Goal: Information Seeking & Learning: Learn about a topic

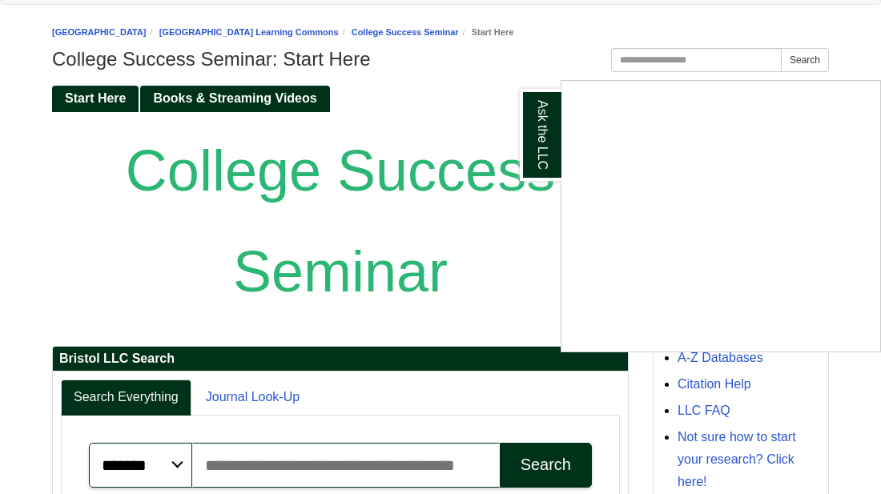
scroll to position [13, 0]
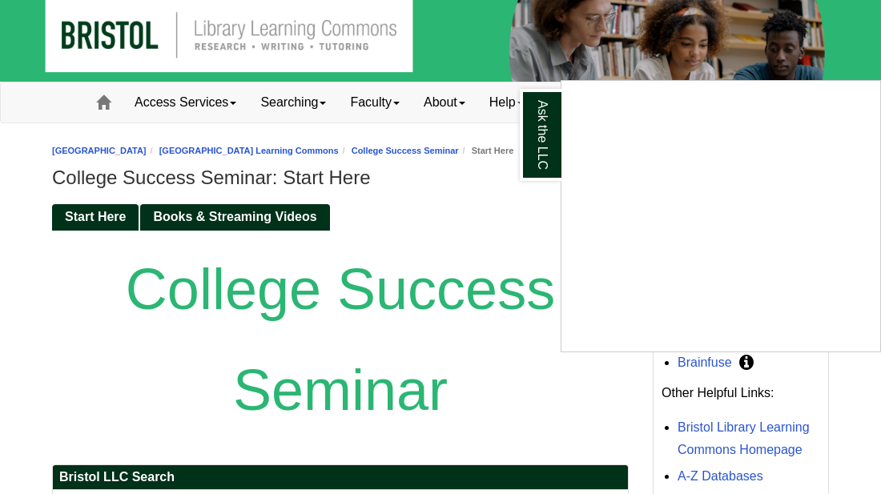
click at [487, 191] on div "Ask the LLC" at bounding box center [440, 247] width 881 height 494
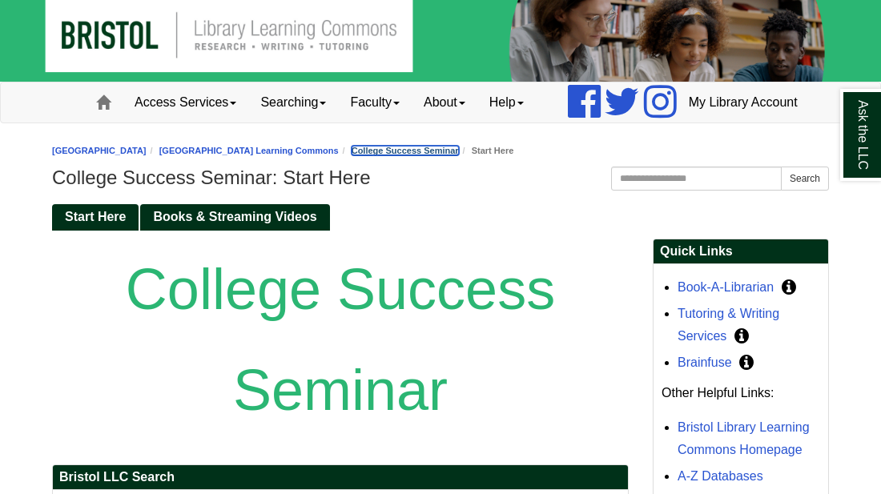
click at [459, 155] on link "College Success Seminar" at bounding box center [405, 151] width 107 height 10
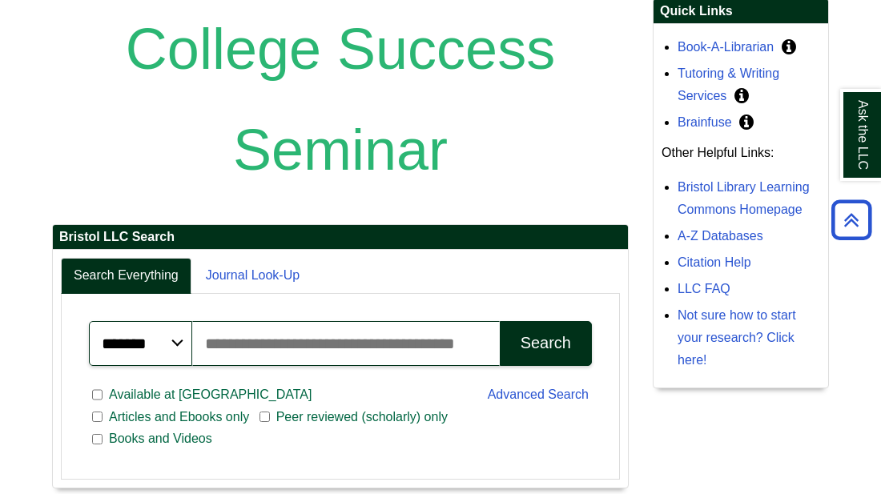
scroll to position [256, 0]
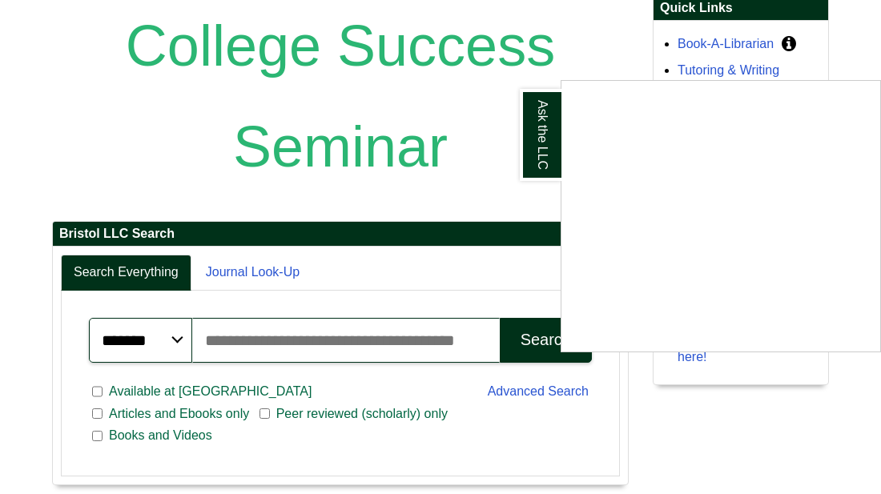
click at [99, 309] on div "Ask the LLC" at bounding box center [440, 247] width 881 height 494
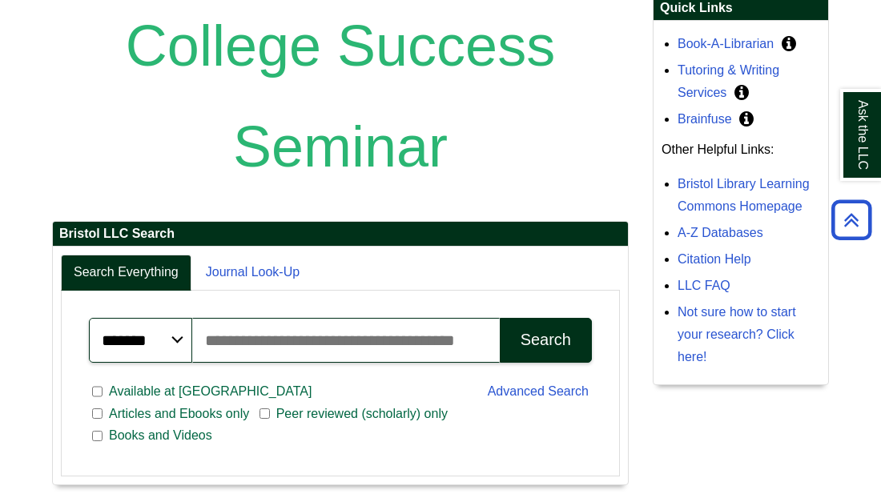
click at [451, 363] on input "Search articles, books, journals & more" at bounding box center [346, 340] width 308 height 45
type input "**********"
click at [547, 349] on div "Search" at bounding box center [546, 340] width 50 height 18
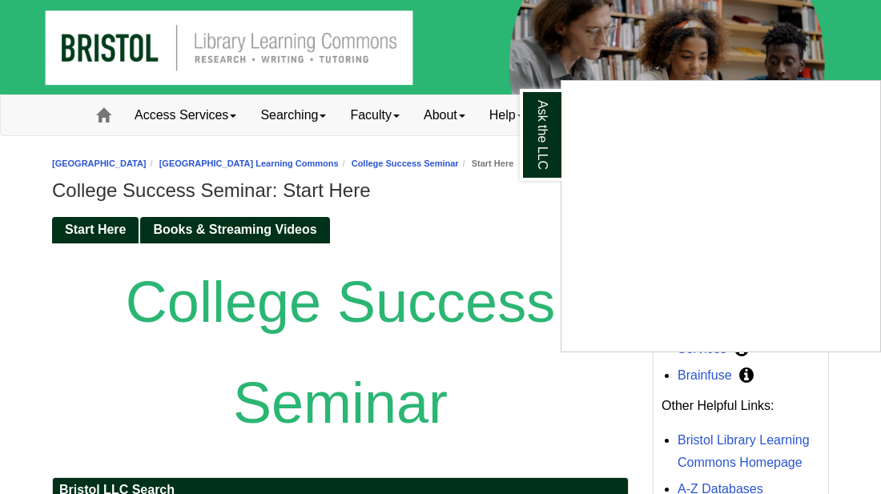
click at [207, 273] on div "Ask the LLC" at bounding box center [440, 247] width 881 height 494
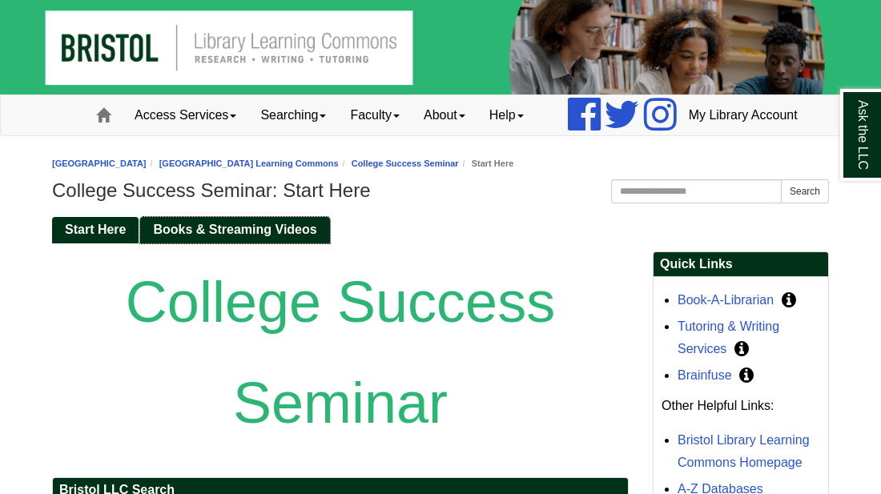
click at [207, 236] on span "Books & Streaming Videos" at bounding box center [234, 230] width 163 height 14
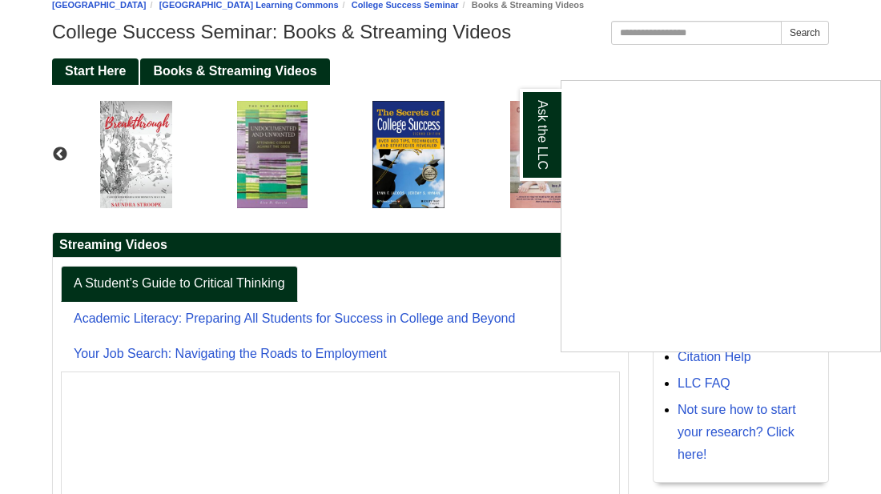
scroll to position [160, 0]
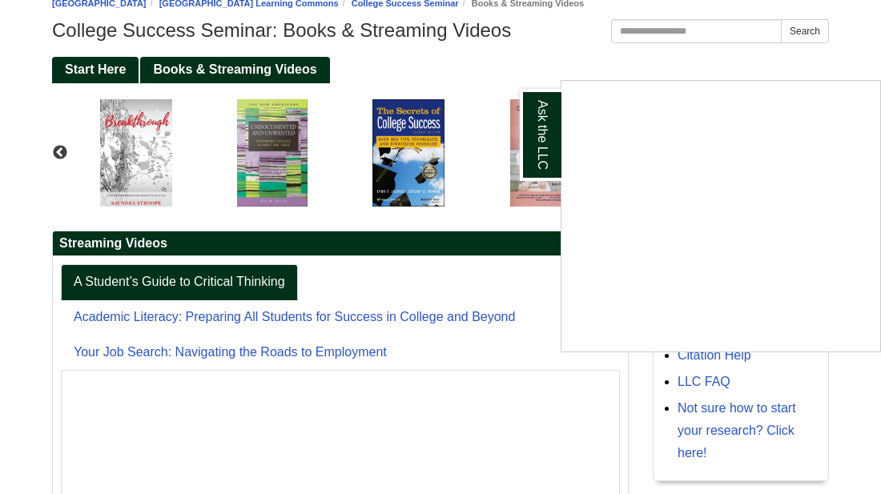
click at [247, 281] on div "Ask the LLC" at bounding box center [440, 247] width 881 height 494
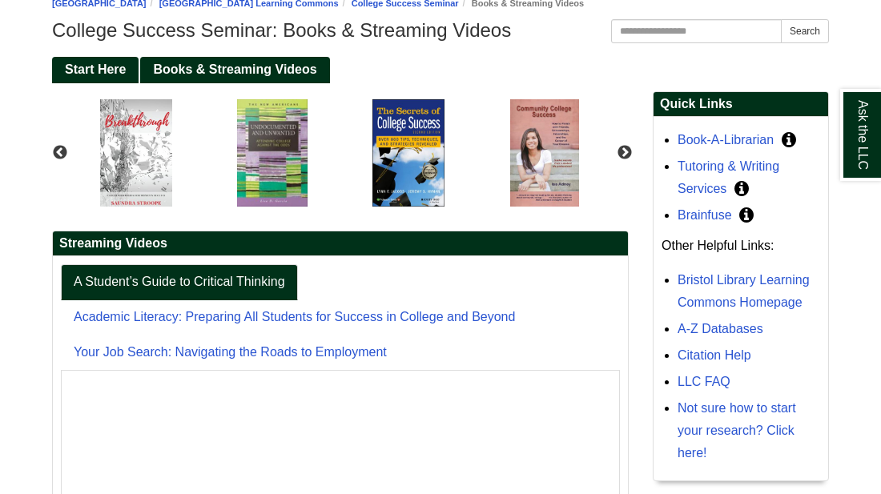
click at [247, 256] on h2 "Streaming Videos" at bounding box center [340, 243] width 575 height 25
click at [689, 222] on link "Brainfuse" at bounding box center [704, 215] width 54 height 14
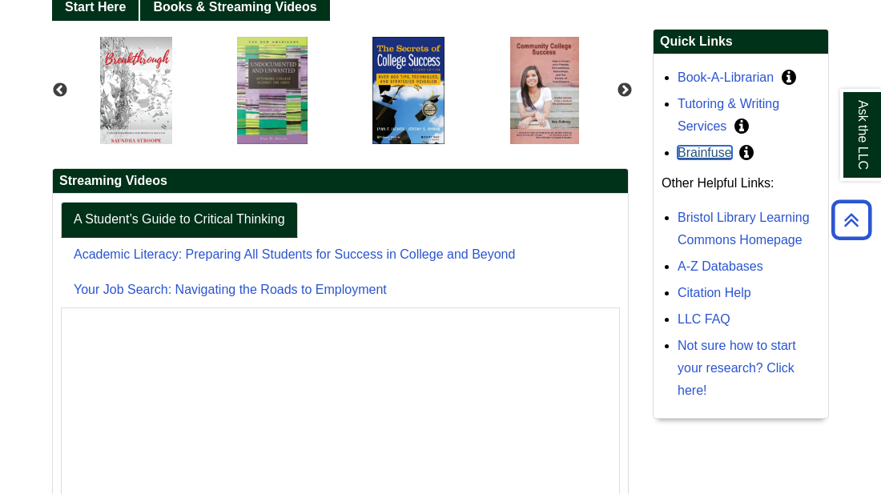
scroll to position [224, 0]
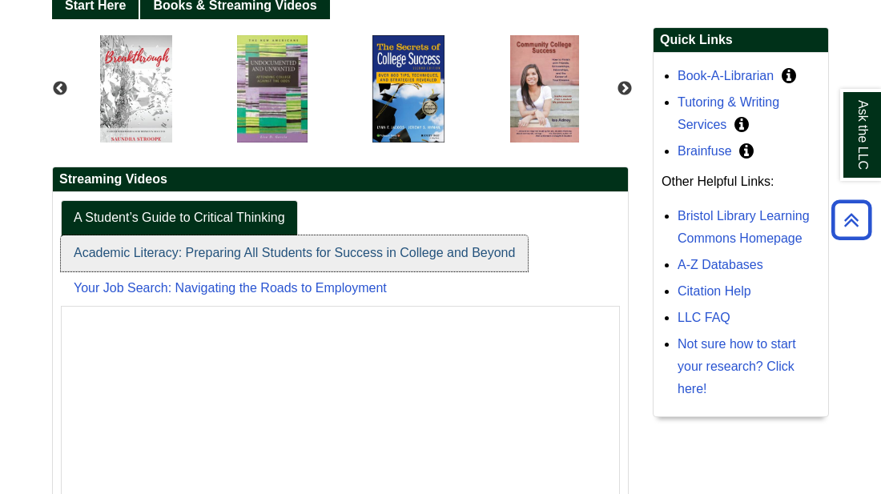
click at [255, 271] on link "Academic Literacy: Preparing All Students for Success in College and Beyond" at bounding box center [294, 253] width 467 height 36
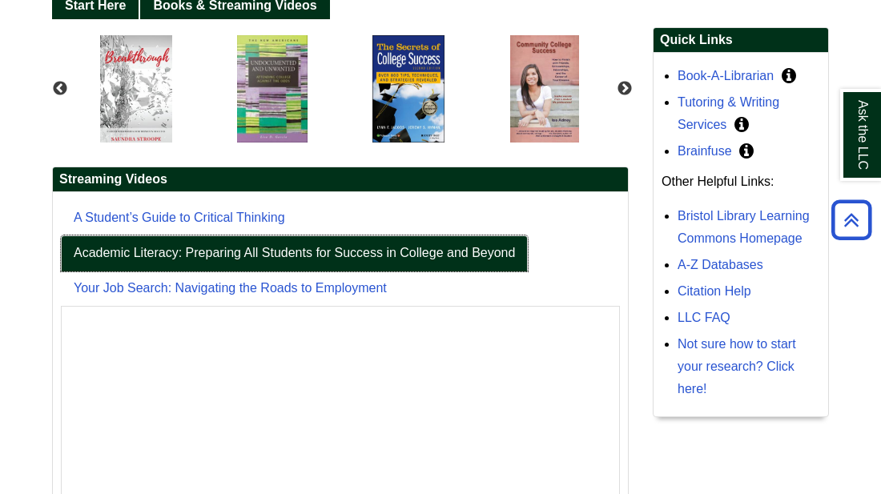
click at [255, 271] on link "Academic Literacy: Preparing All Students for Success in College and Beyond" at bounding box center [294, 253] width 467 height 36
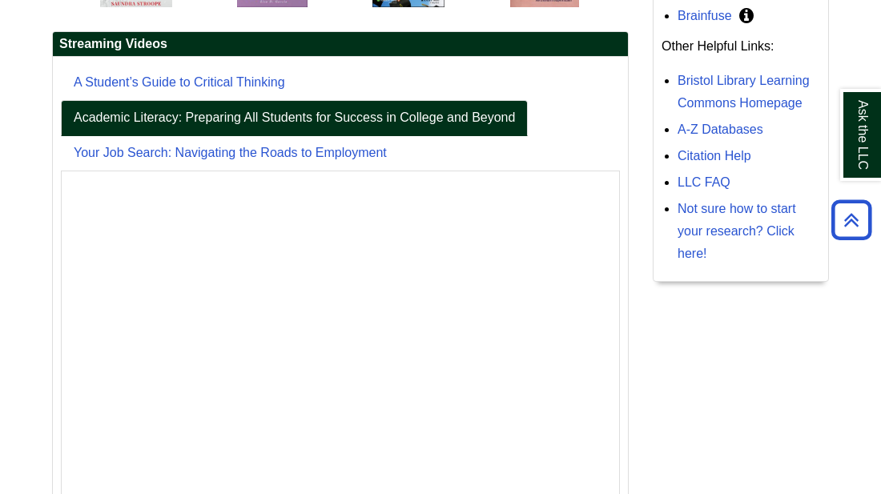
scroll to position [384, 0]
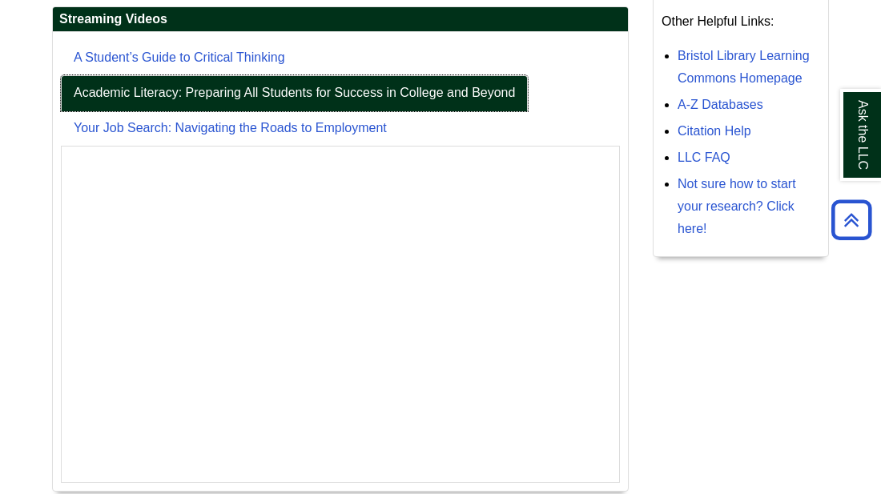
click at [320, 111] on link "Academic Literacy: Preparing All Students for Success in College and Beyond" at bounding box center [294, 93] width 467 height 36
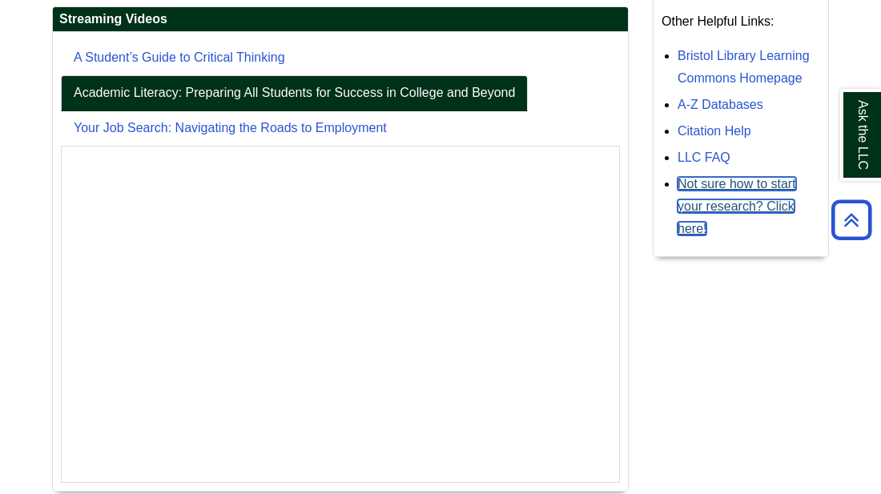
click at [761, 235] on link "Not sure how to start your research? Click here!" at bounding box center [736, 206] width 119 height 58
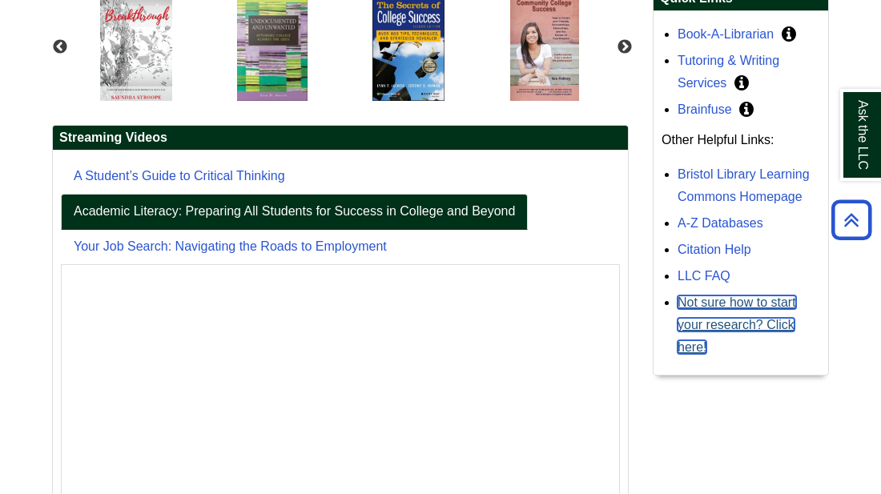
scroll to position [234, 0]
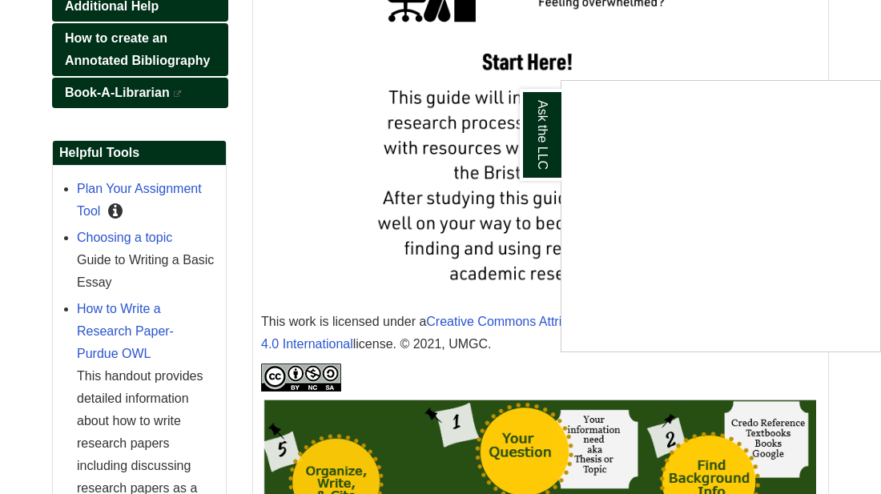
scroll to position [641, 0]
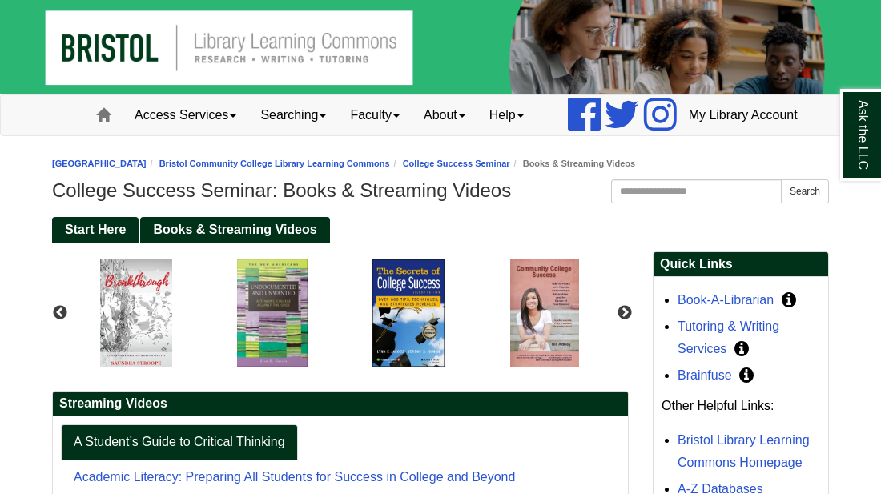
scroll to position [364, 175]
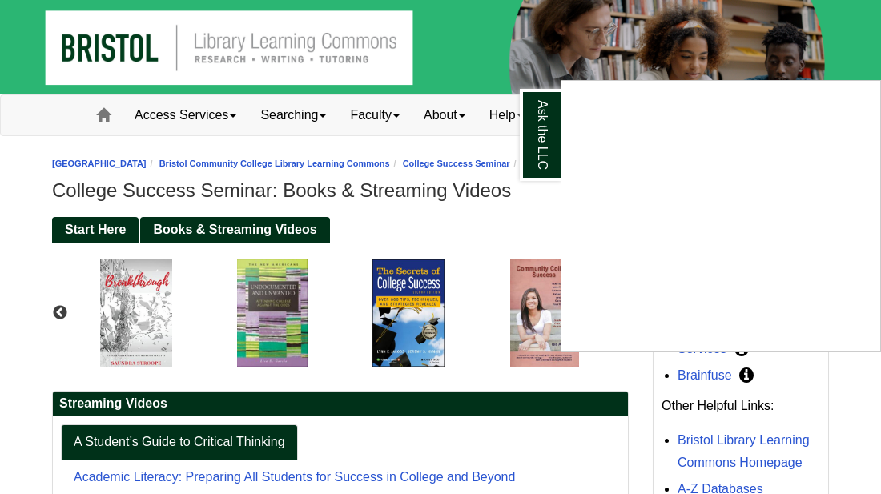
click at [427, 355] on div "Ask the LLC" at bounding box center [440, 247] width 881 height 494
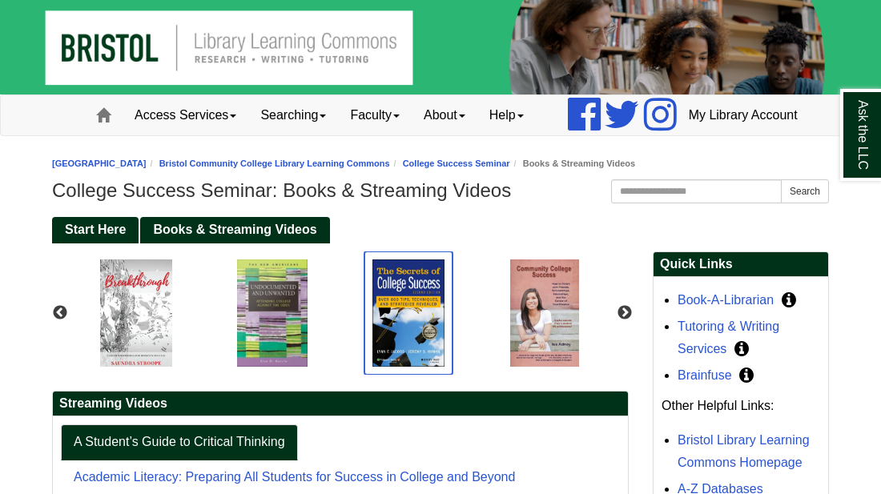
click at [427, 355] on img "slideshow" at bounding box center [407, 312] width 87 height 123
